Goal: Complete application form: Complete application form

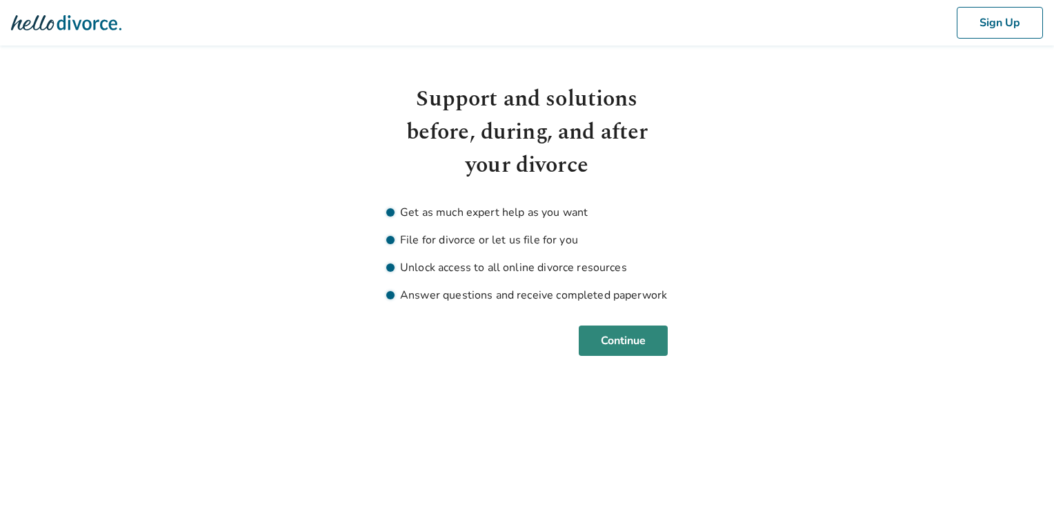
click at [607, 349] on button "Continue" at bounding box center [622, 340] width 89 height 30
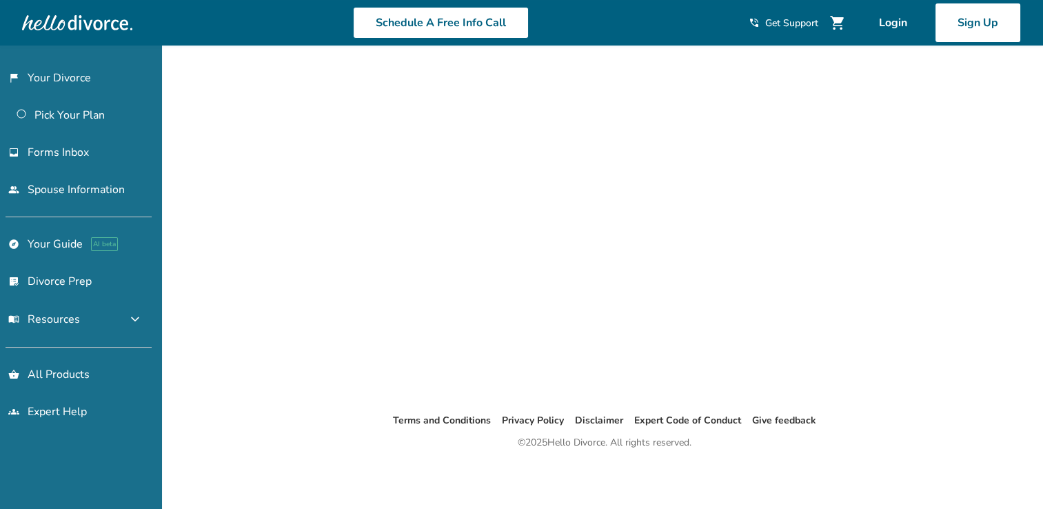
scroll to position [22, 0]
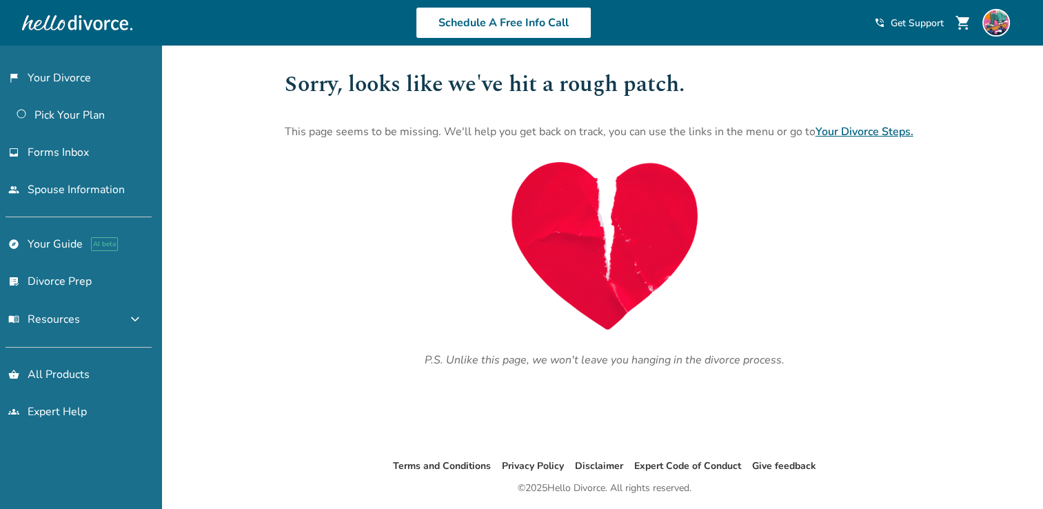
click at [825, 131] on link "Your Divorce Steps." at bounding box center [865, 131] width 98 height 15
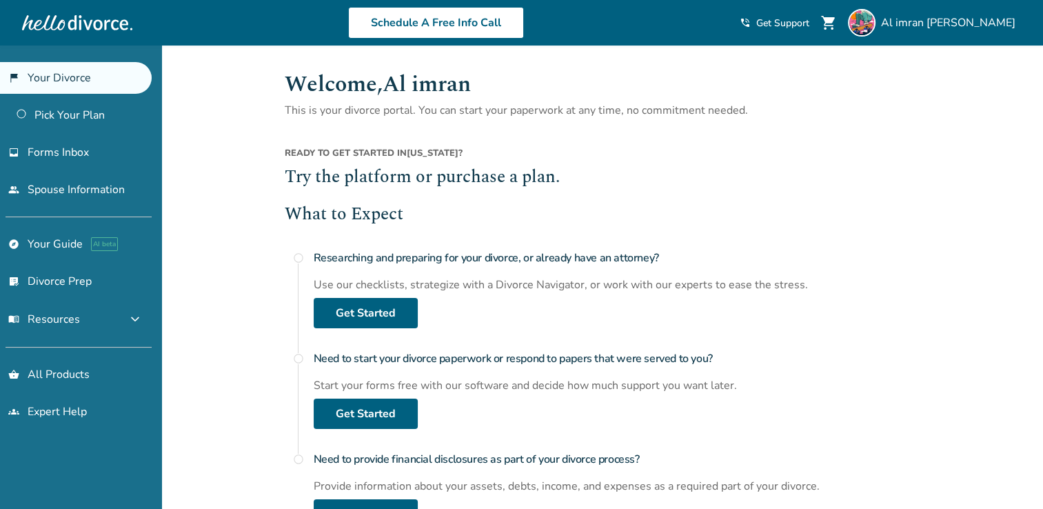
scroll to position [69, 0]
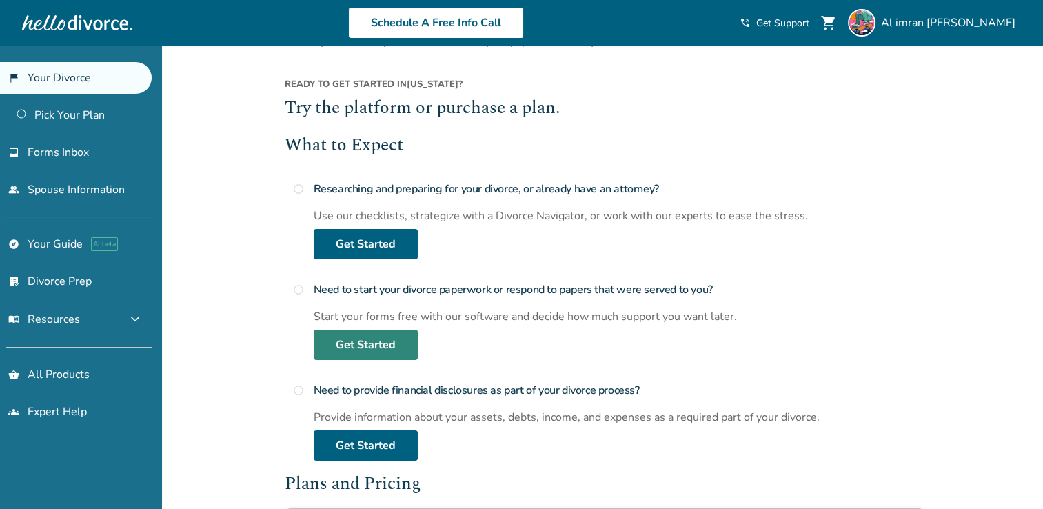
click at [367, 345] on link "Get Started" at bounding box center [366, 345] width 104 height 30
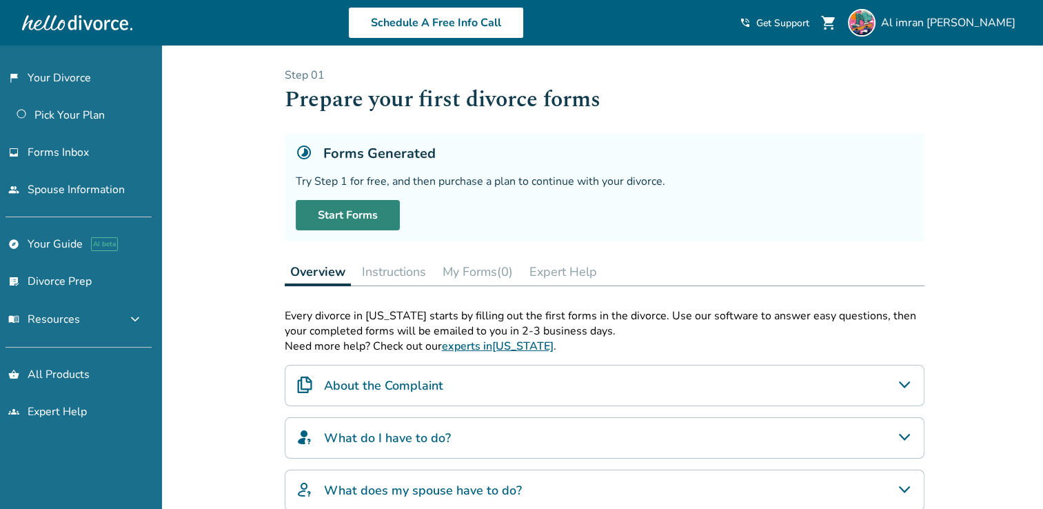
click at [358, 219] on link "Start Forms" at bounding box center [348, 215] width 104 height 30
